Goal: Check status: Check status

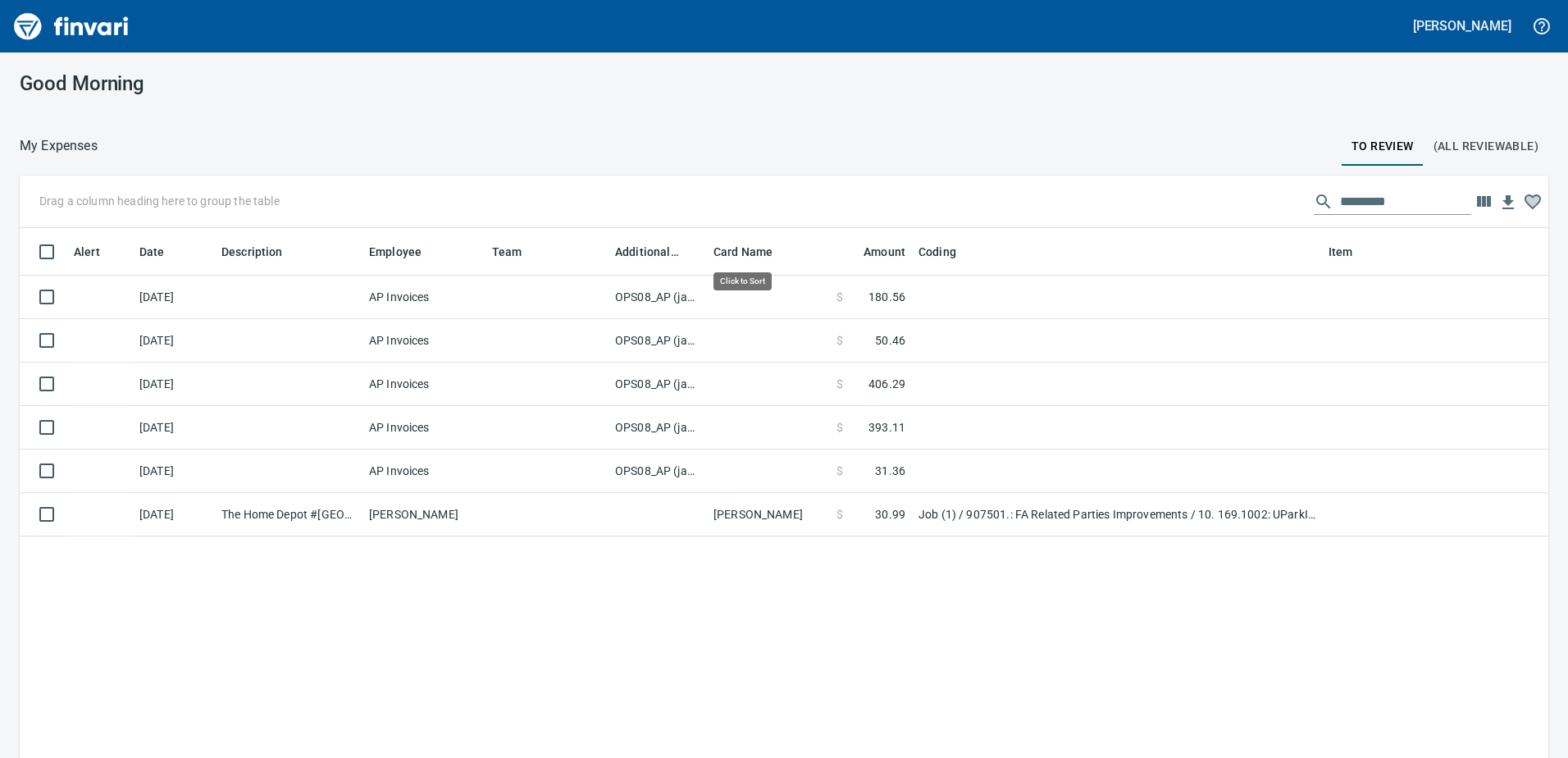
scroll to position [2, 2]
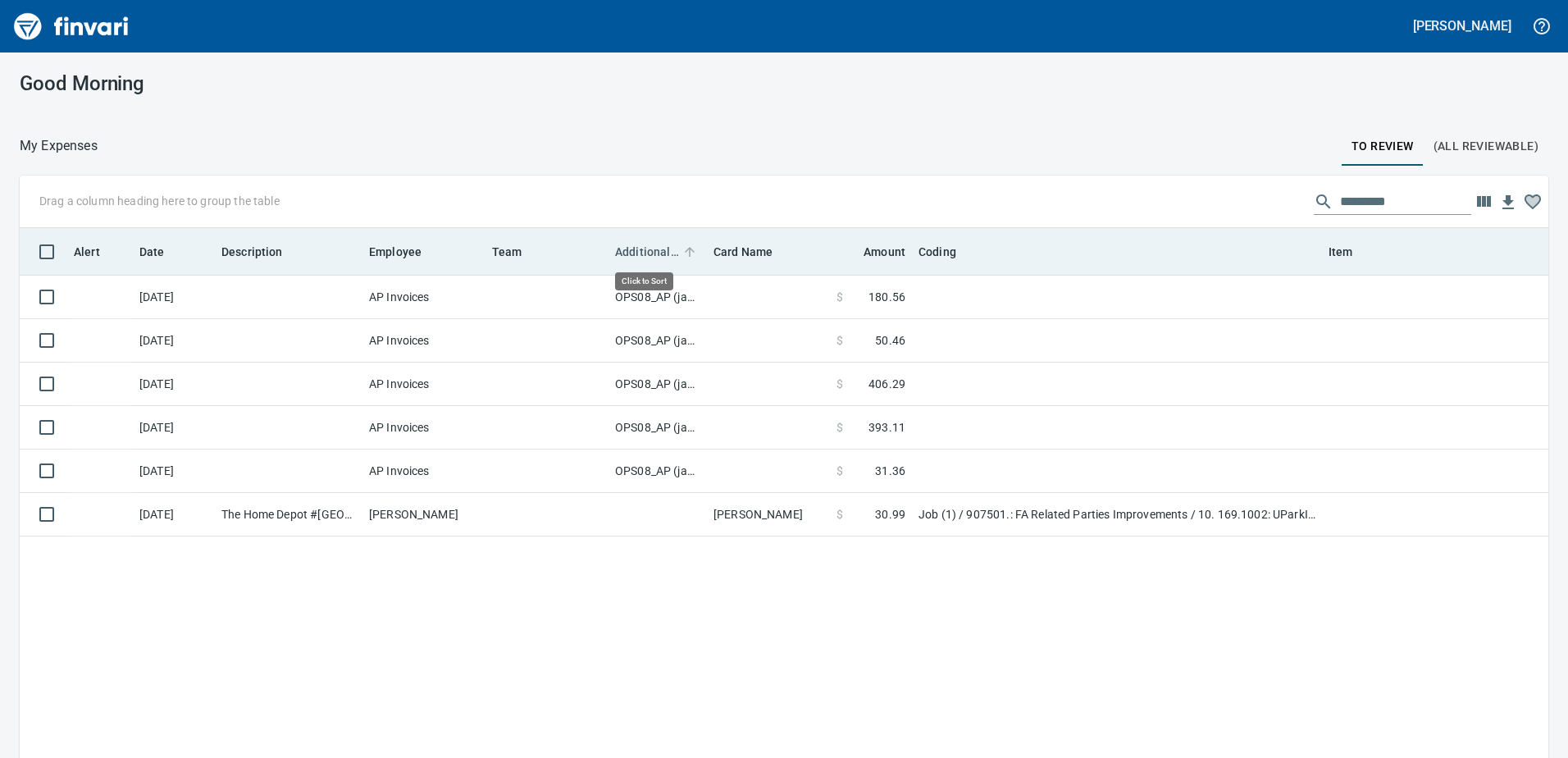
click at [652, 252] on span "Additional Reviewer" at bounding box center [646, 251] width 64 height 20
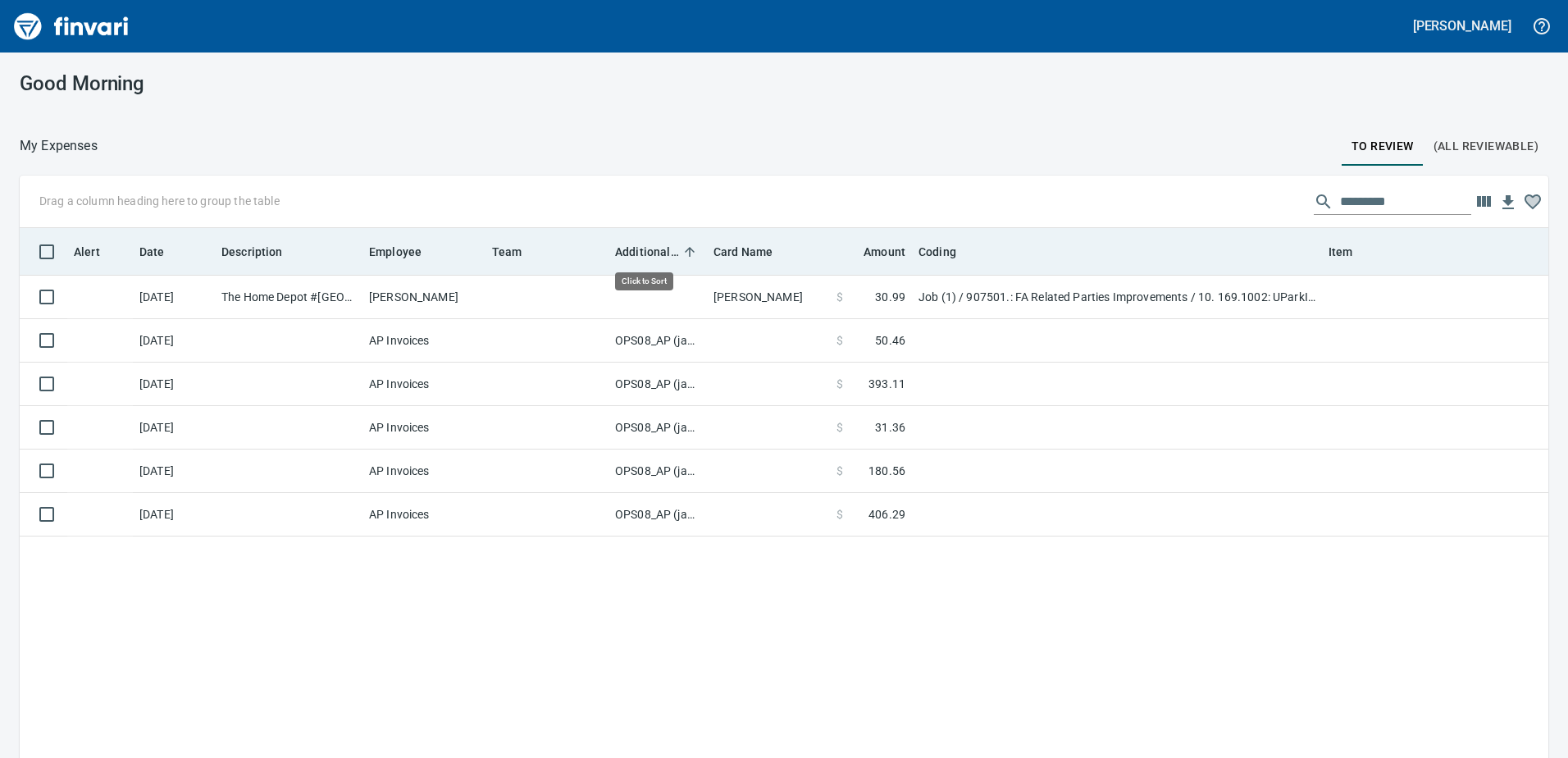
click at [652, 252] on span "Additional Reviewer" at bounding box center [646, 251] width 64 height 20
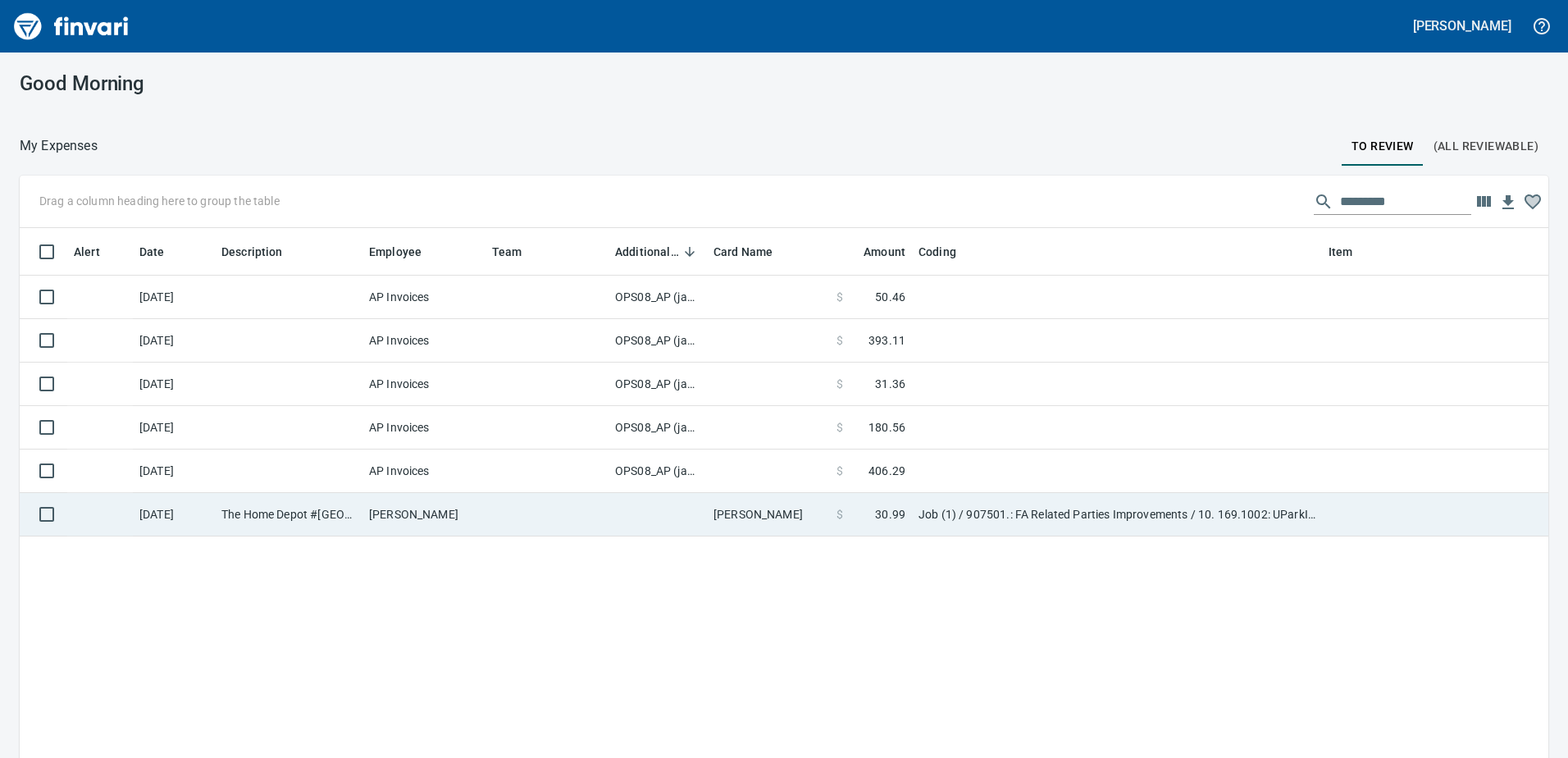
click at [971, 513] on td "Job (1) / 907501.: FA Related Parties Improvements / 10. 169.1002: UParkIt Vanc…" at bounding box center [1118, 515] width 410 height 44
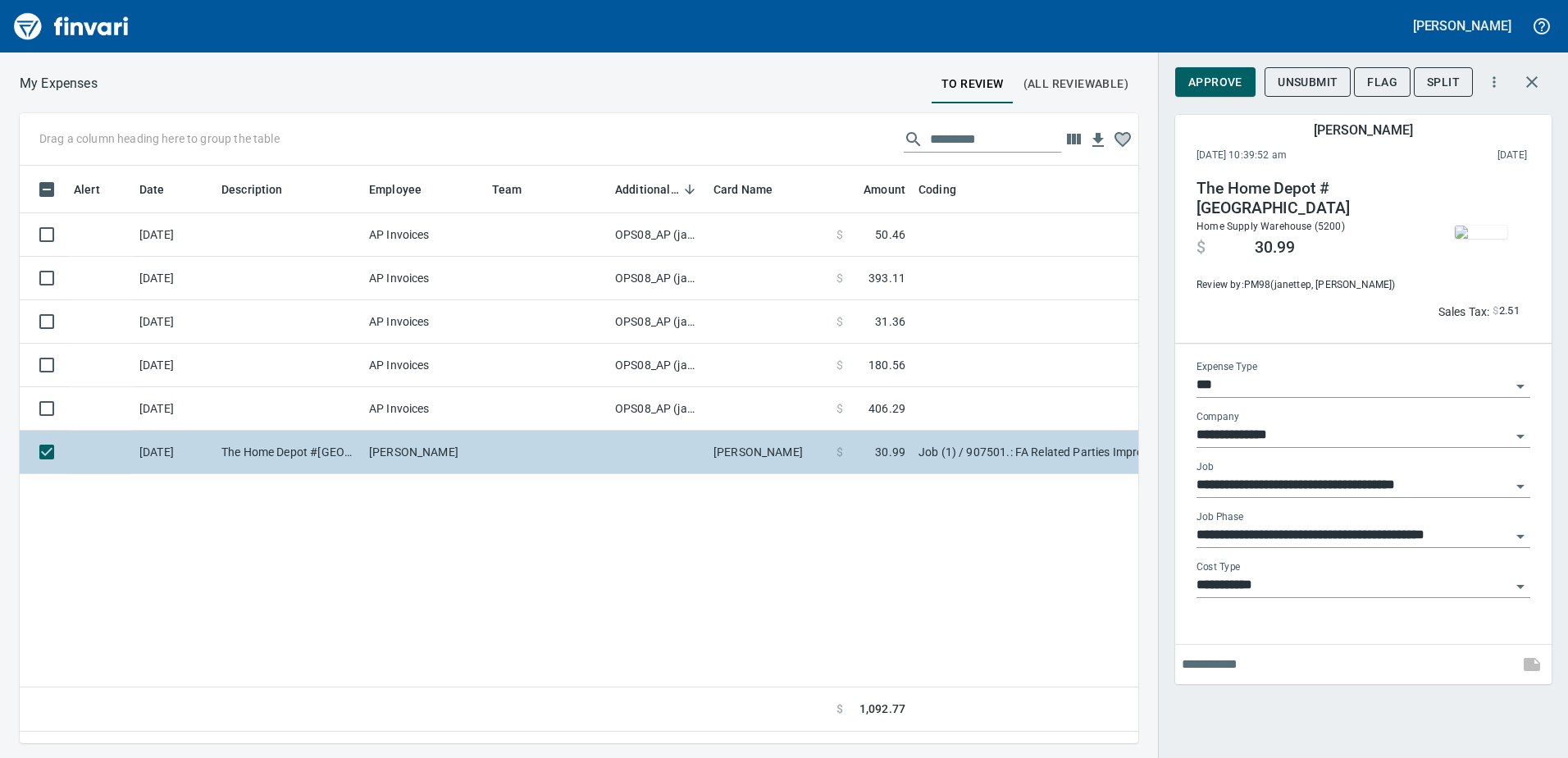
scroll to position [553, 1107]
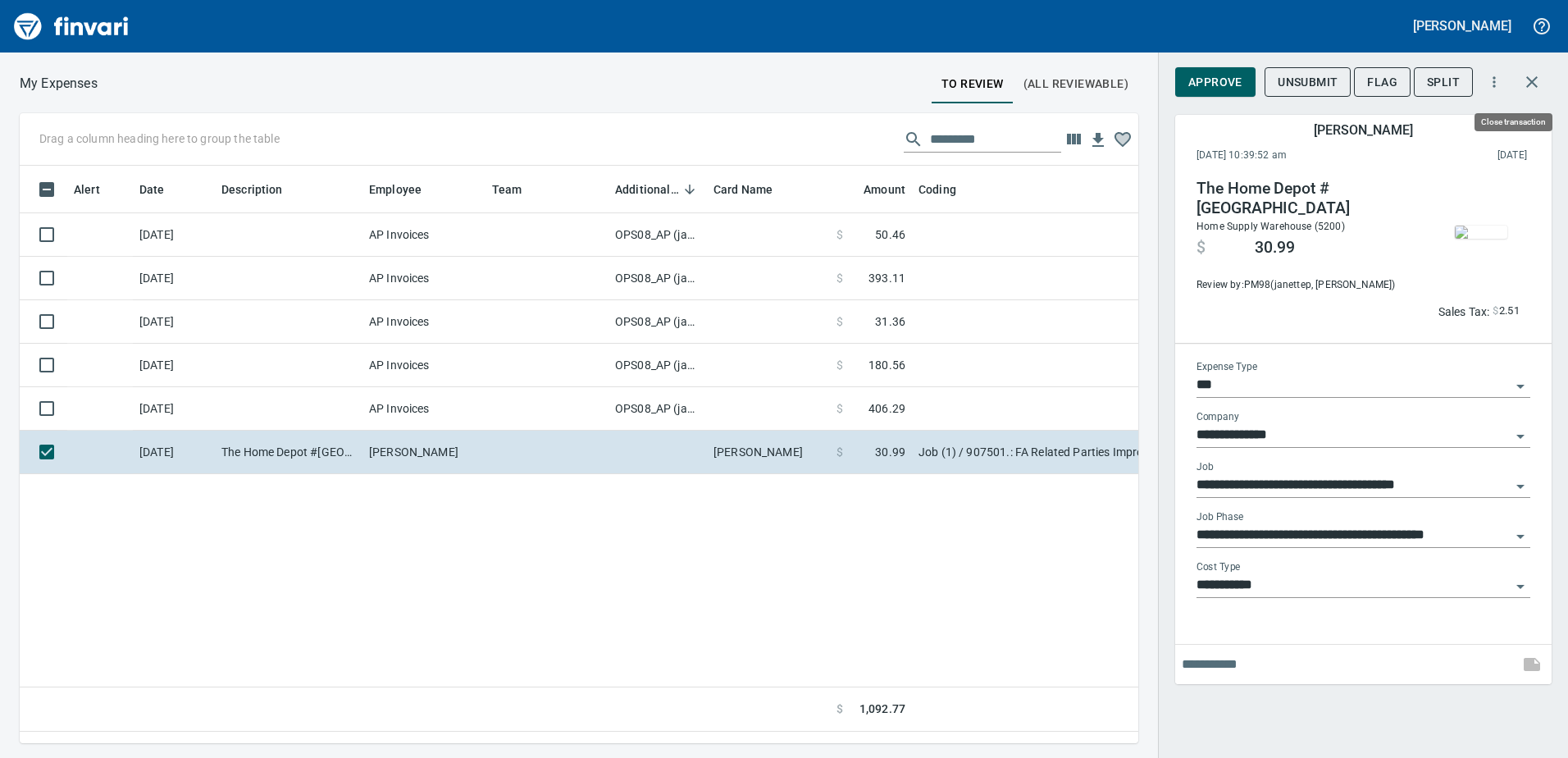
click at [1532, 74] on icon "button" at bounding box center [1533, 82] width 20 height 20
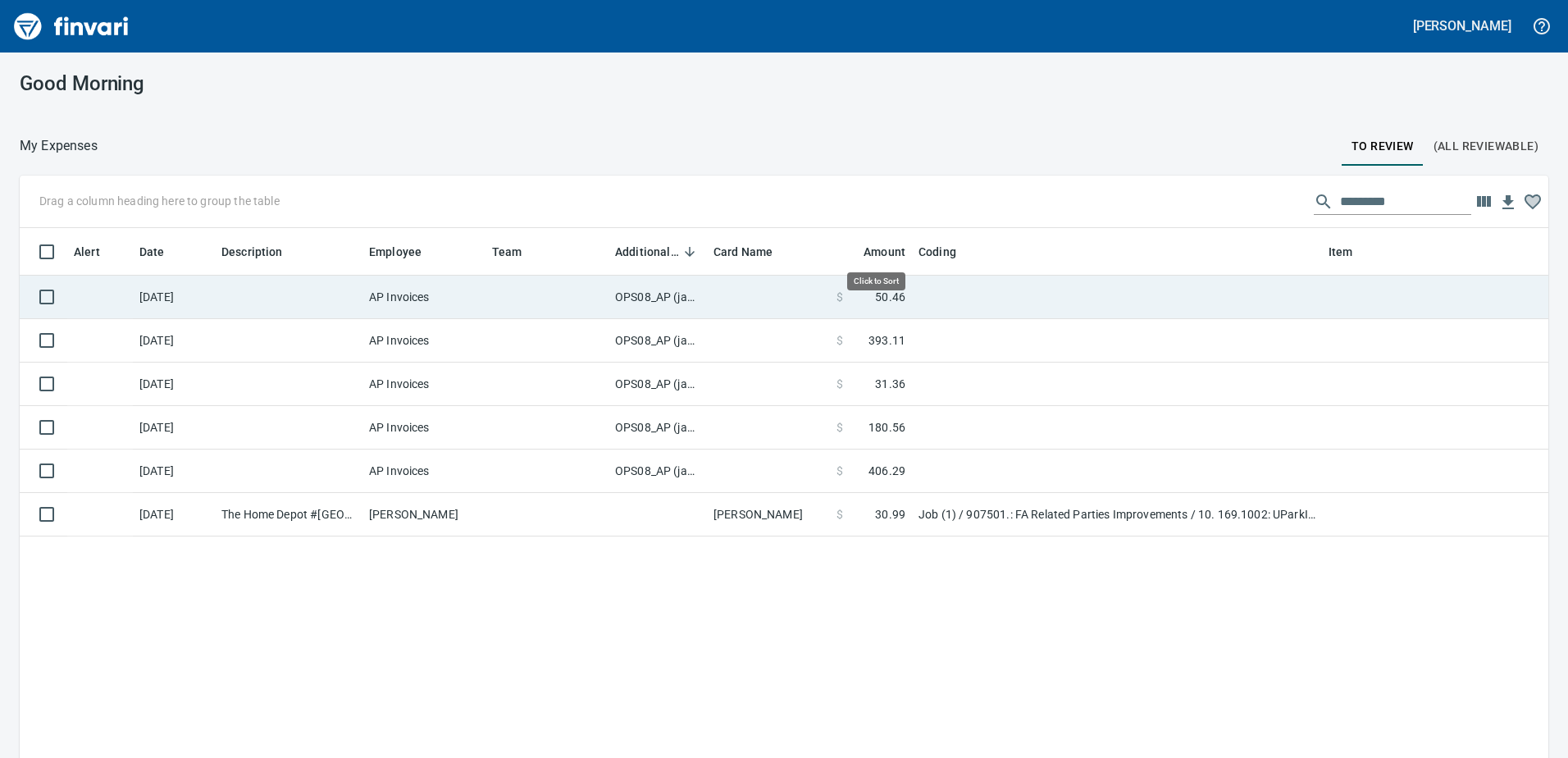
scroll to position [565, 1504]
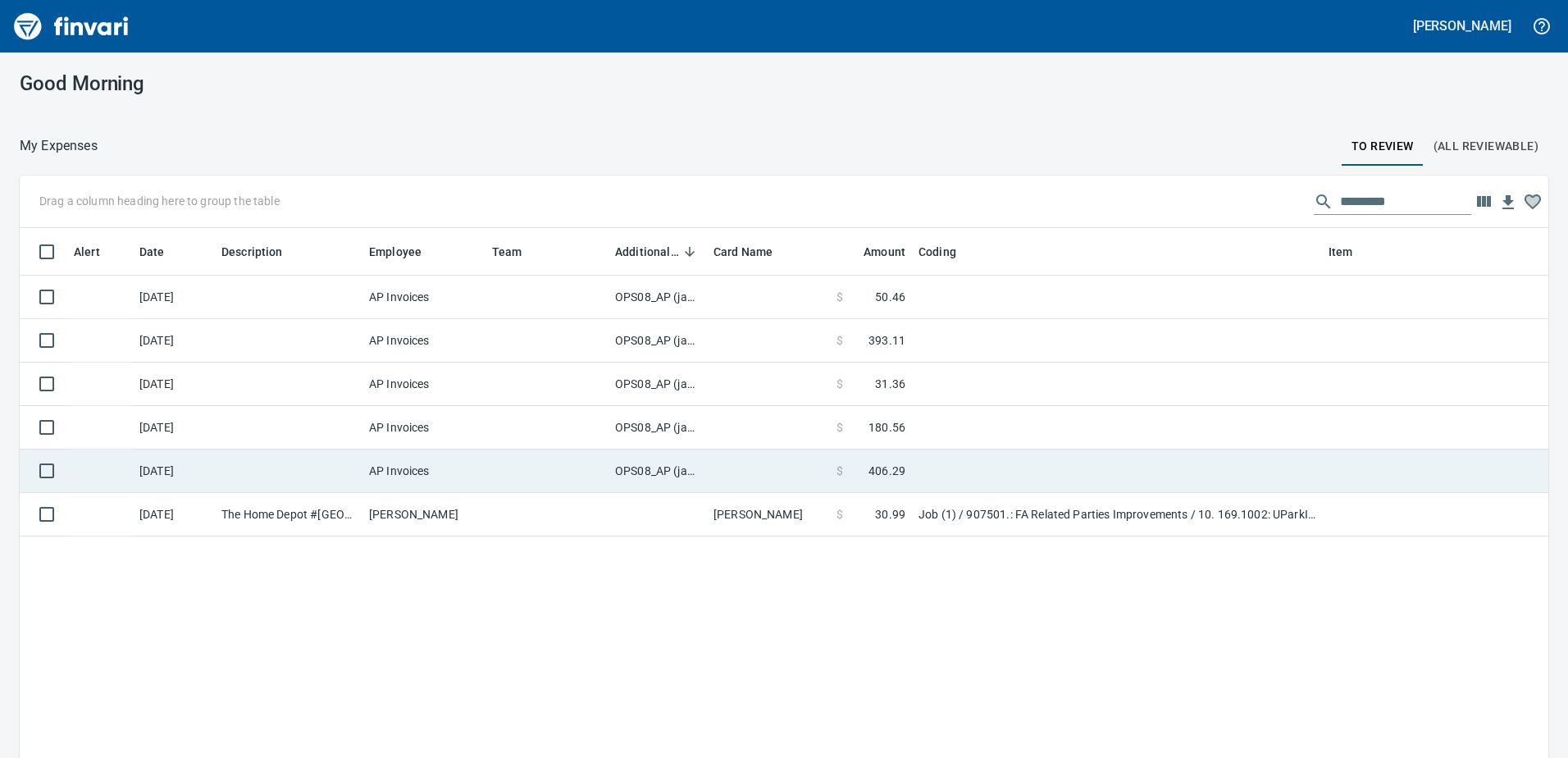
click at [649, 472] on td "OPS08_AP (janettep, samr)" at bounding box center [657, 471] width 98 height 44
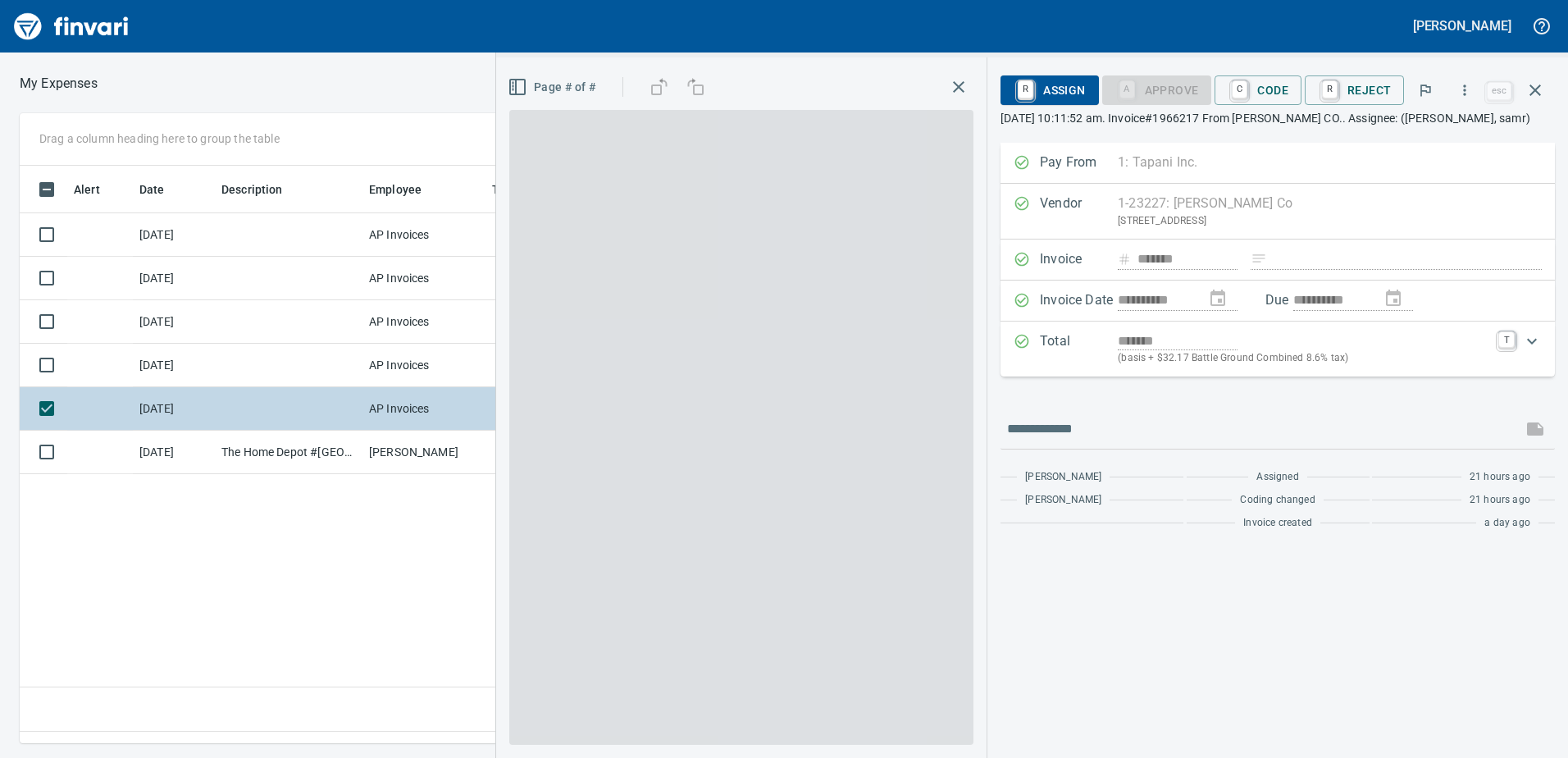
scroll to position [553, 1107]
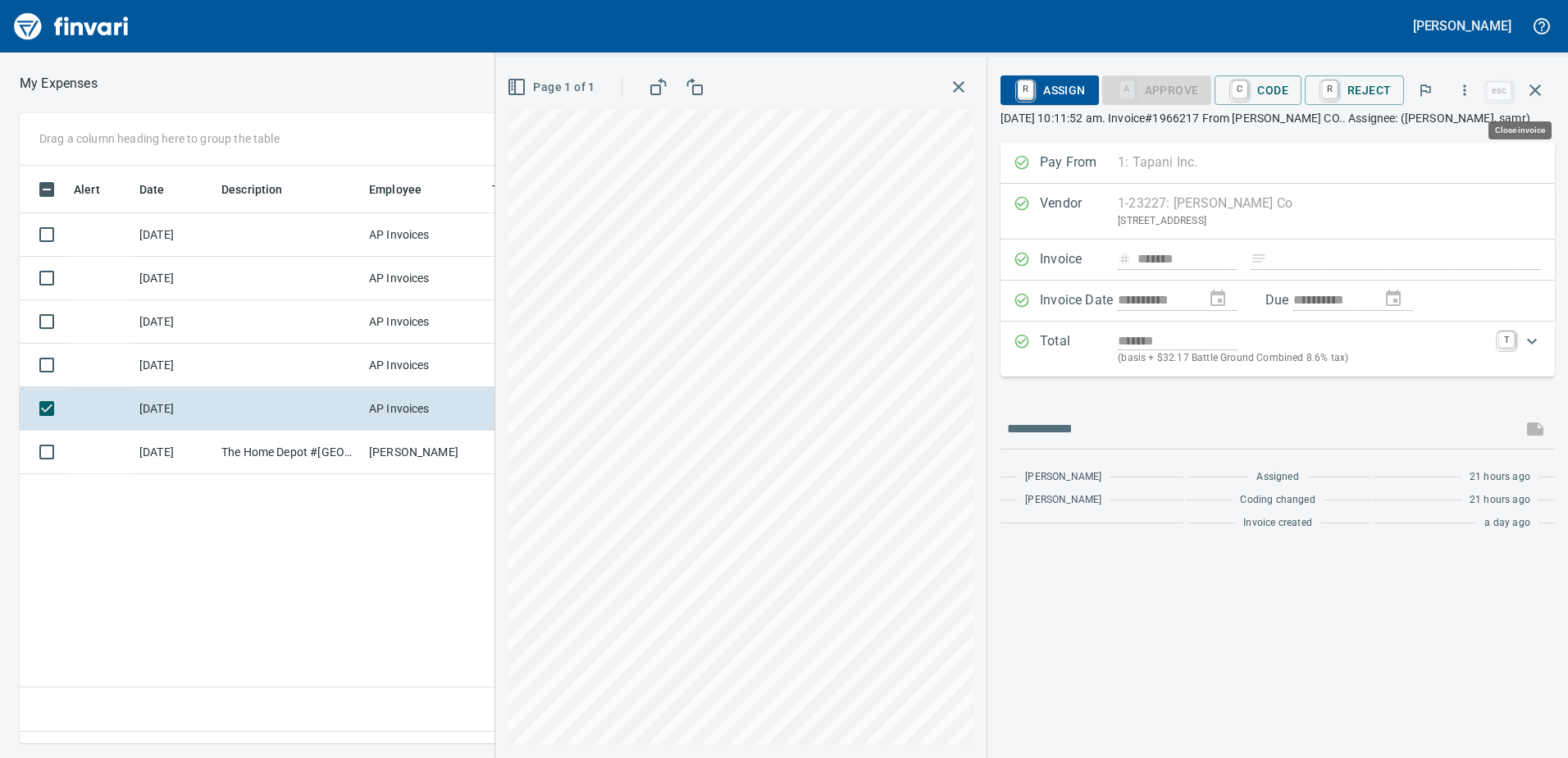
click at [1534, 85] on icon "button" at bounding box center [1535, 91] width 20 height 20
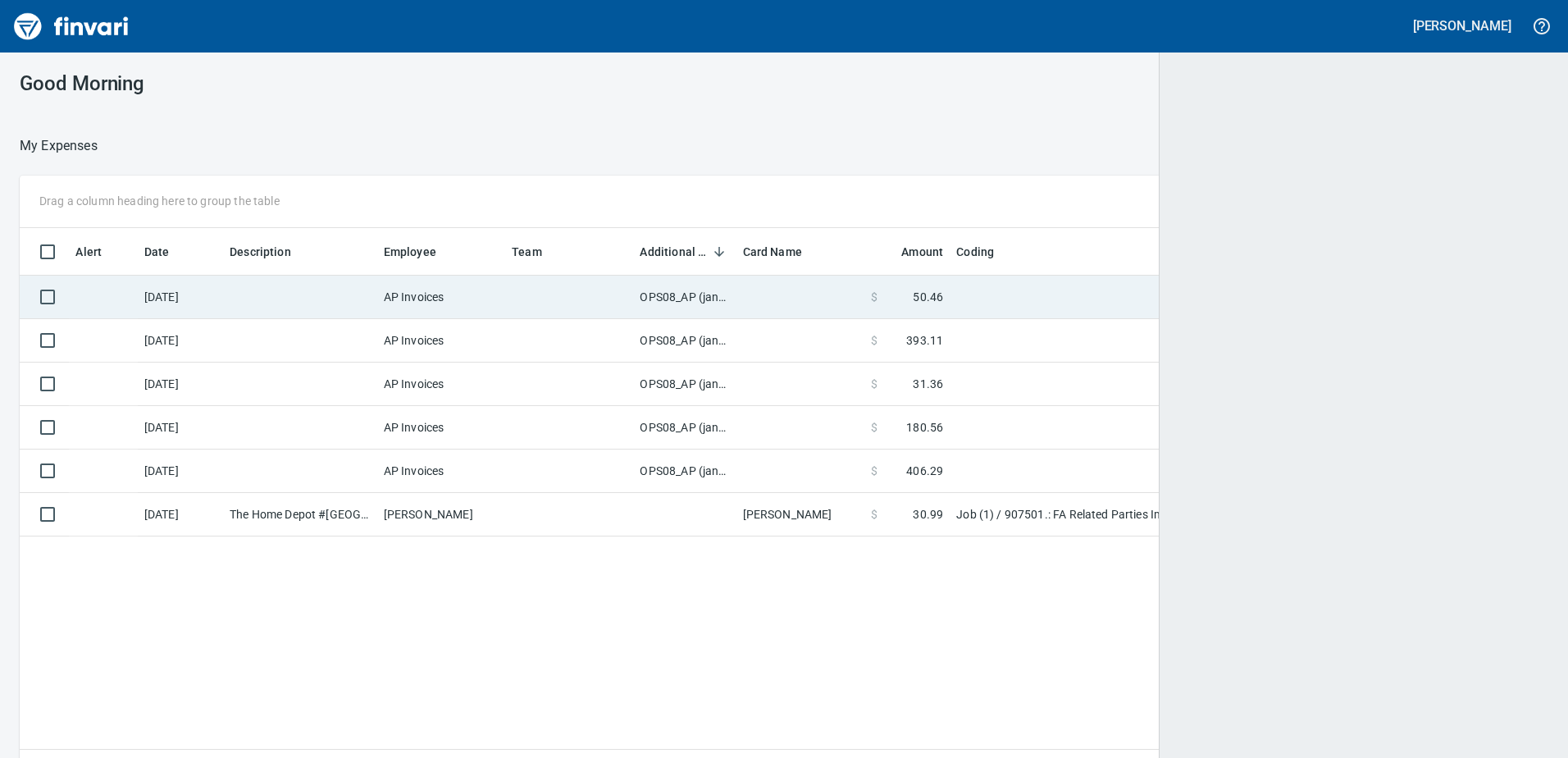
scroll to position [565, 1504]
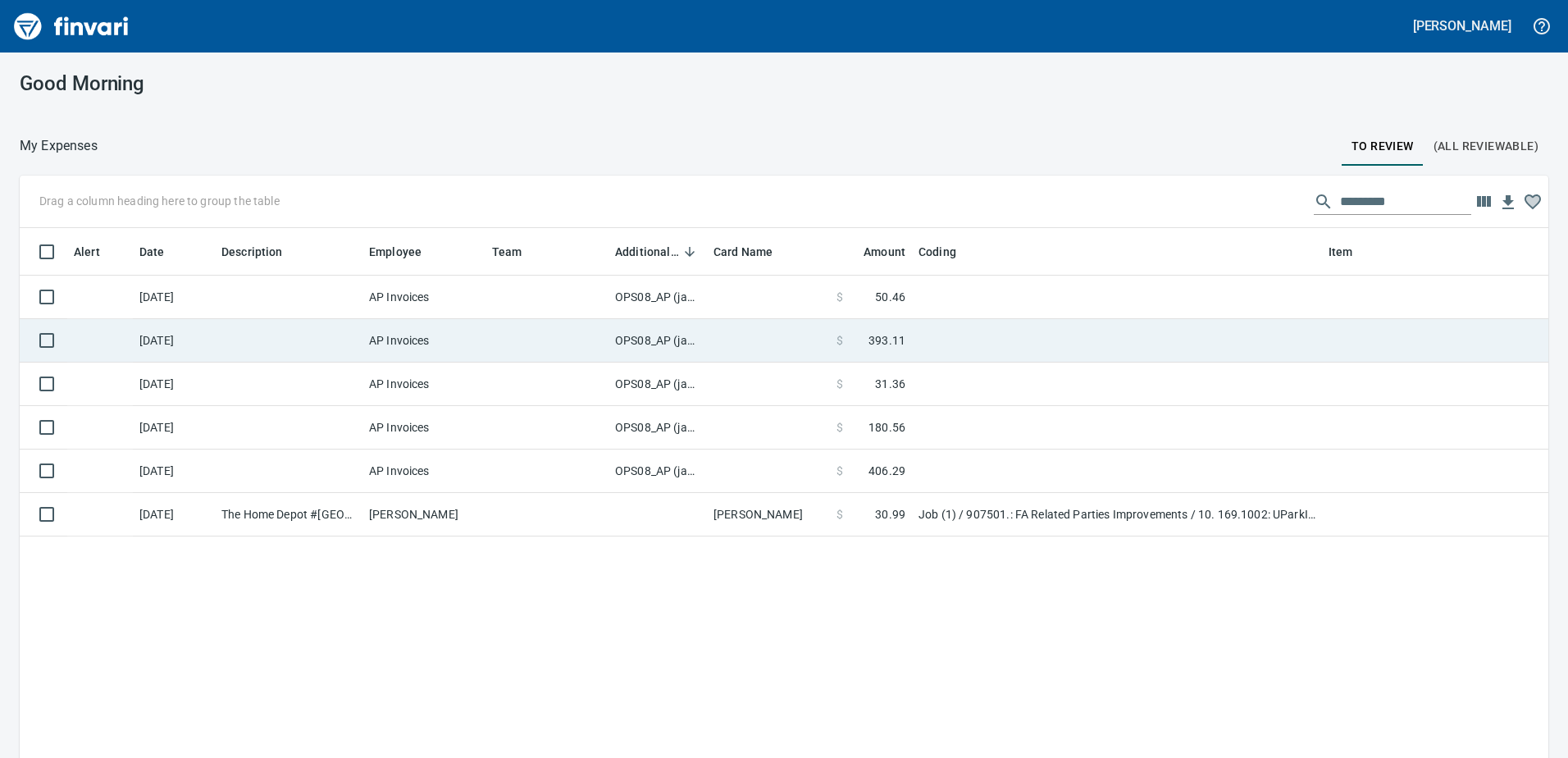
click at [676, 335] on td "OPS08_AP (janettep, samr)" at bounding box center [657, 340] width 98 height 44
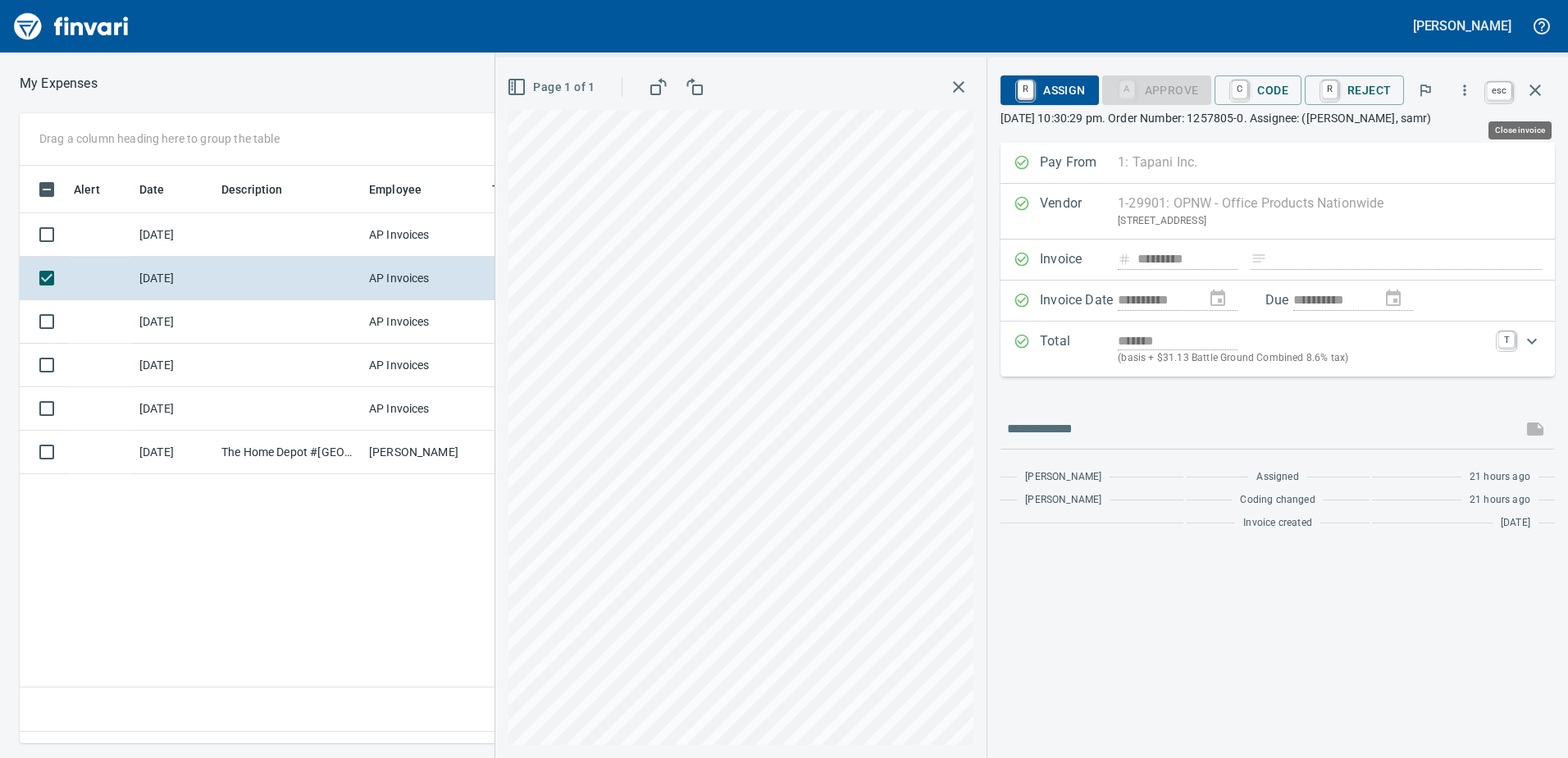
click at [1533, 86] on icon "button" at bounding box center [1535, 91] width 20 height 20
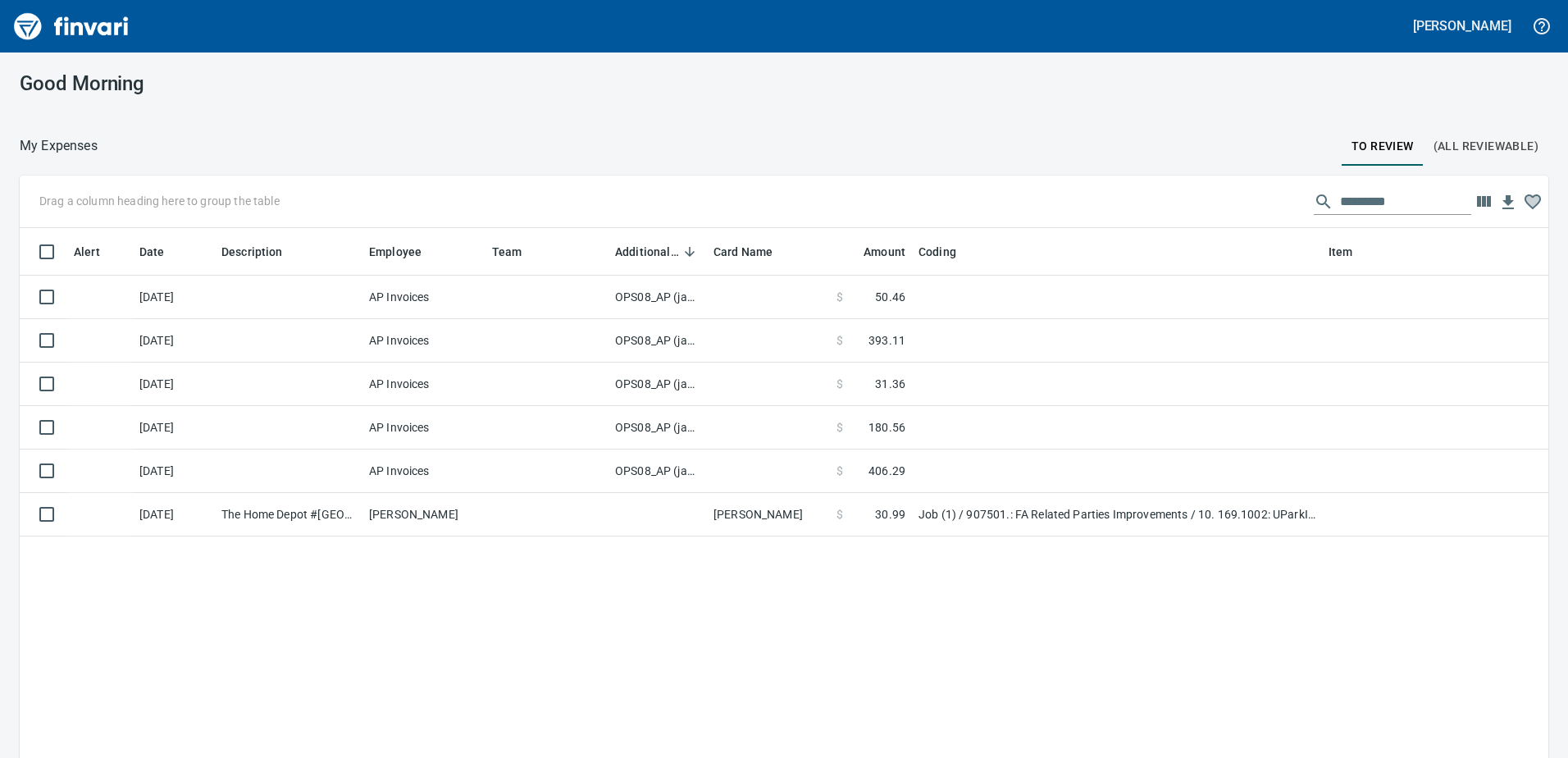
scroll to position [2, 2]
